Goal: Task Accomplishment & Management: Use online tool/utility

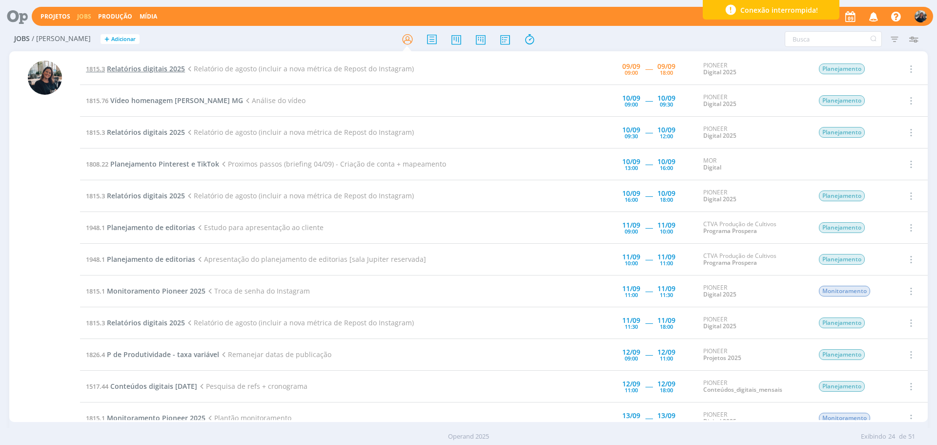
click at [124, 70] on span "Relatórios digitais 2025" at bounding box center [146, 68] width 78 height 9
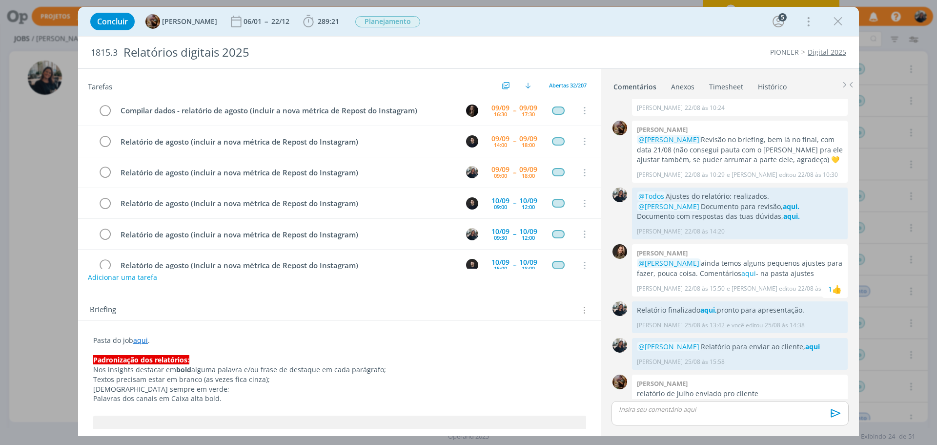
scroll to position [31, 0]
click at [313, 21] on icon "dialog" at bounding box center [308, 21] width 10 height 12
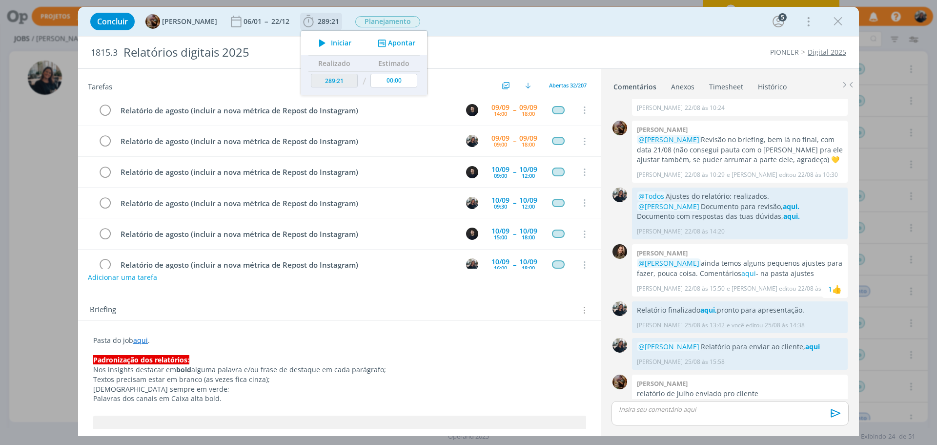
click at [347, 46] on span "Iniciar" at bounding box center [341, 43] width 21 height 7
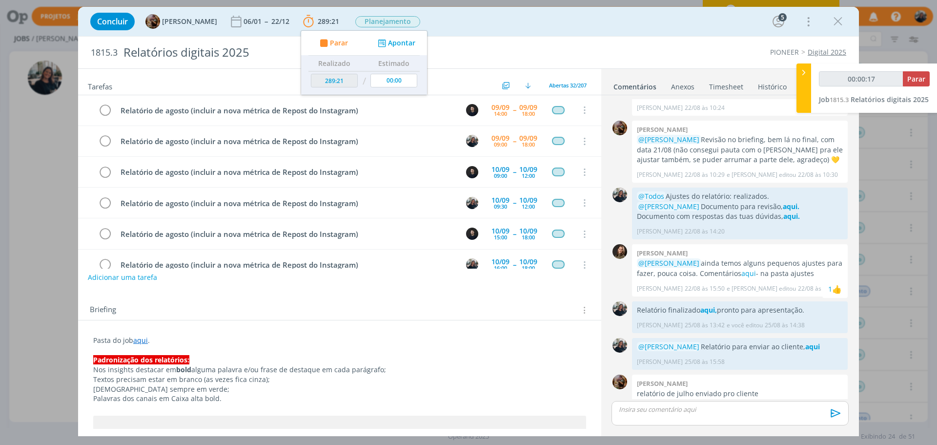
type input "00:00:18"
click at [805, 72] on icon at bounding box center [804, 72] width 10 height 10
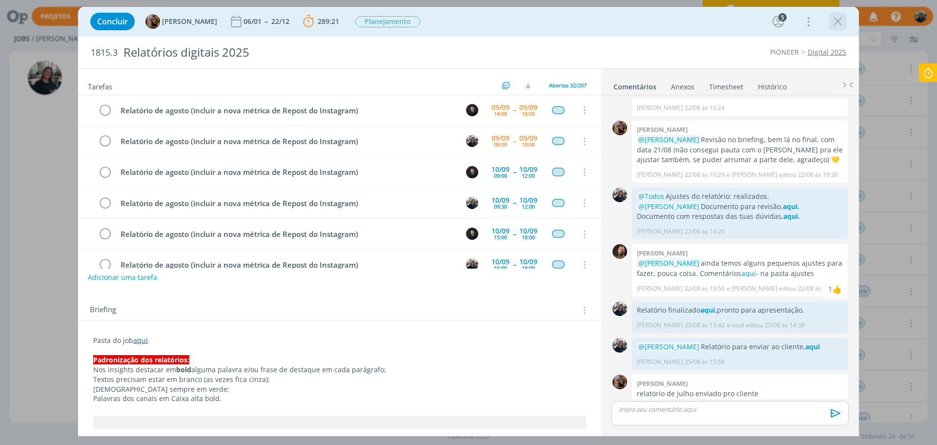
click at [835, 24] on icon "dialog" at bounding box center [838, 21] width 15 height 15
